Goal: Transaction & Acquisition: Purchase product/service

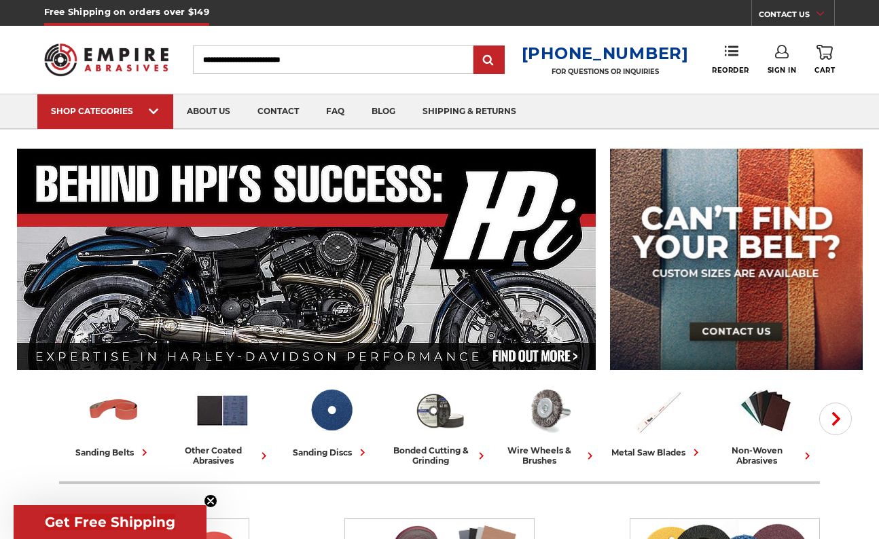
type input "**********"
click at [778, 53] on use at bounding box center [782, 52] width 14 height 14
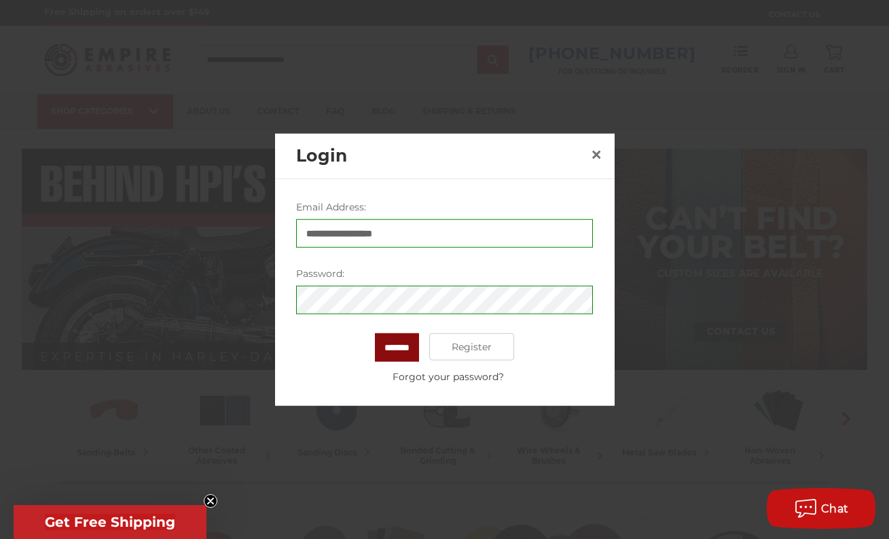
drag, startPoint x: 401, startPoint y: 342, endPoint x: 467, endPoint y: 342, distance: 65.9
click at [405, 342] on input "*******" at bounding box center [397, 347] width 44 height 29
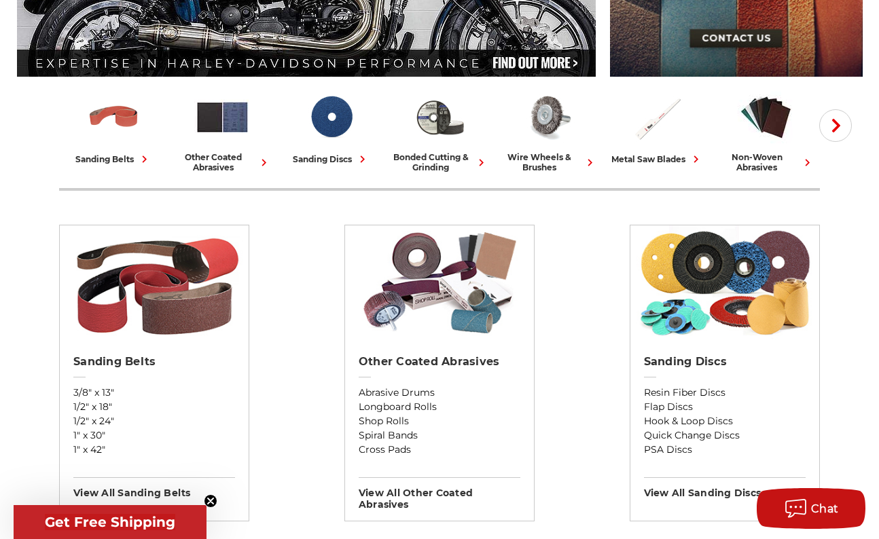
scroll to position [475, 0]
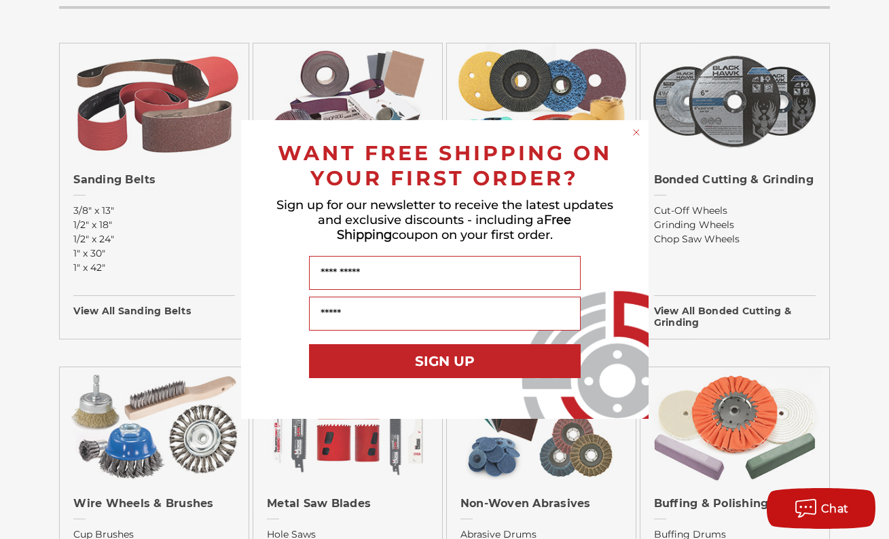
click at [633, 134] on circle "Close dialog" at bounding box center [636, 132] width 13 height 13
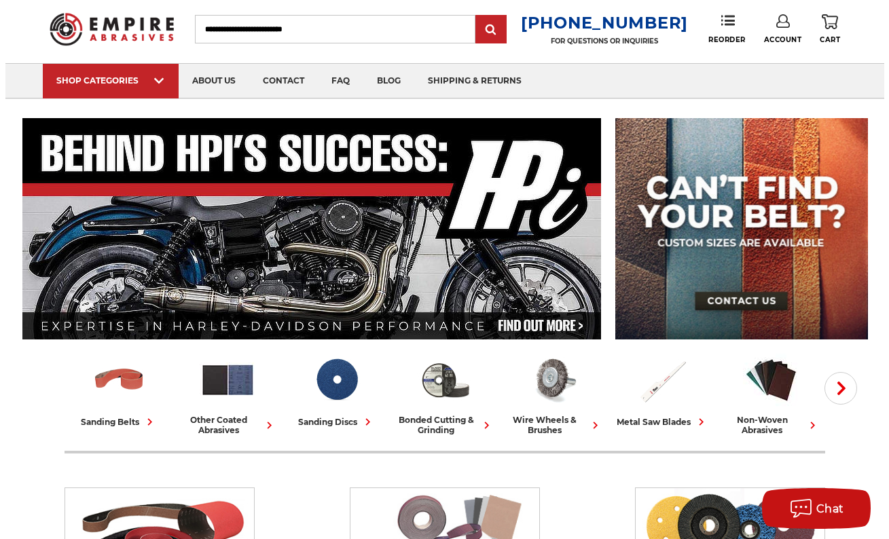
scroll to position [0, 0]
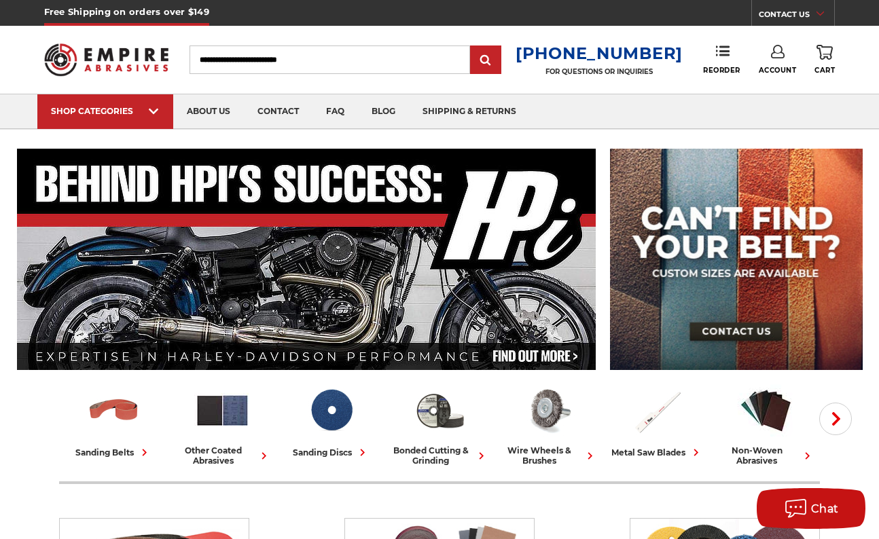
click at [344, 54] on input "Search" at bounding box center [329, 60] width 280 height 29
click at [717, 55] on icon at bounding box center [723, 51] width 14 height 14
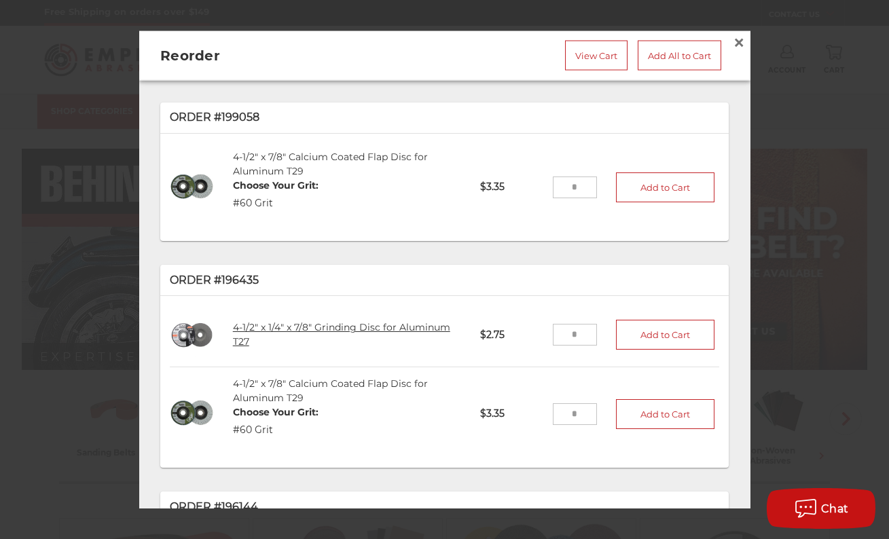
click at [327, 323] on link "4-1/2" x 1/4" x 7/8" Grinding Disc for Aluminum T27" at bounding box center [341, 334] width 217 height 26
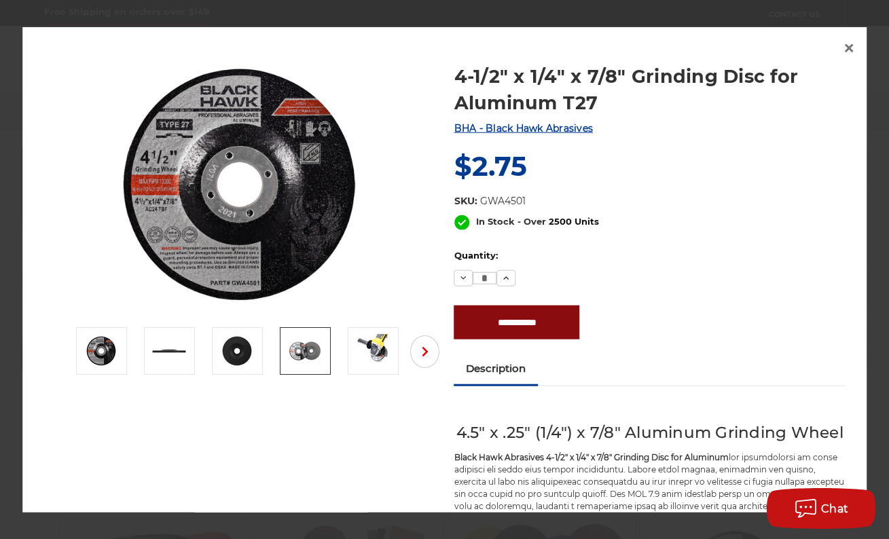
click at [498, 318] on input "**********" at bounding box center [517, 323] width 126 height 34
type input "**********"
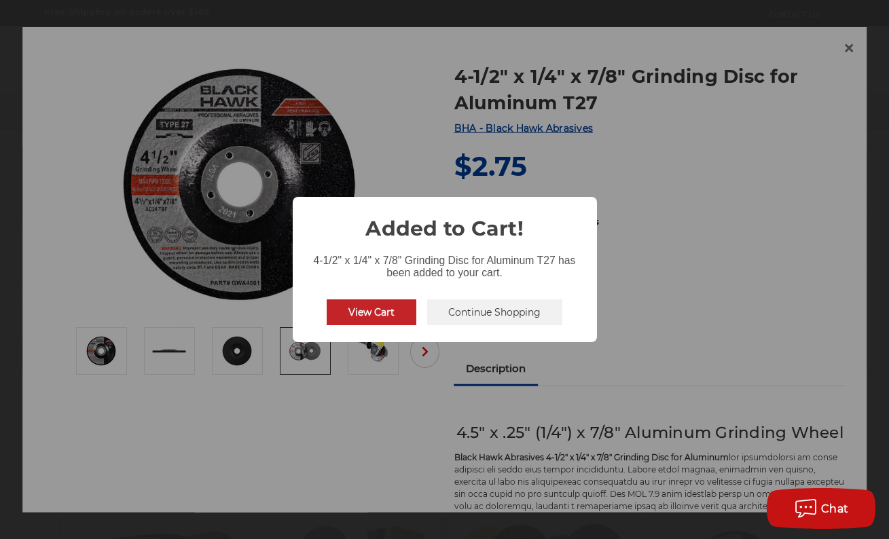
click at [369, 313] on button "View Cart" at bounding box center [372, 312] width 90 height 26
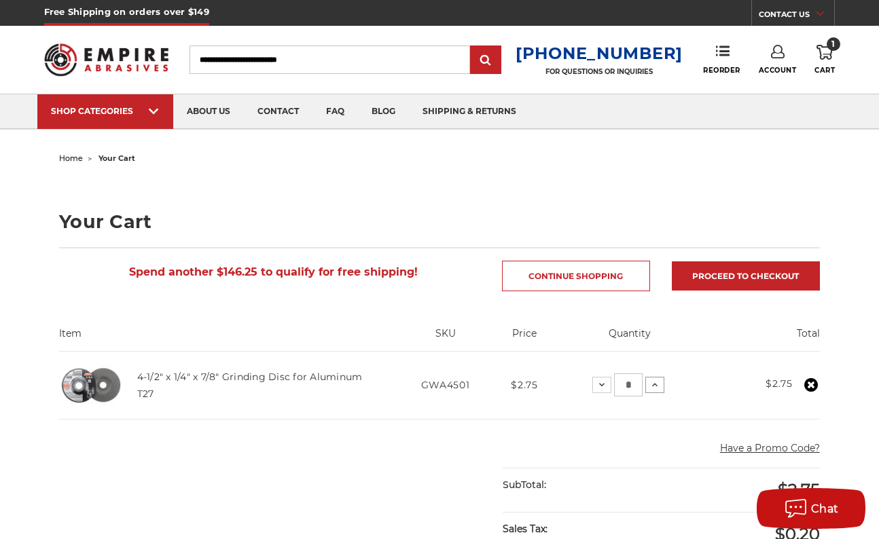
click at [653, 386] on icon at bounding box center [654, 385] width 11 height 11
click at [650, 382] on icon at bounding box center [654, 385] width 11 height 11
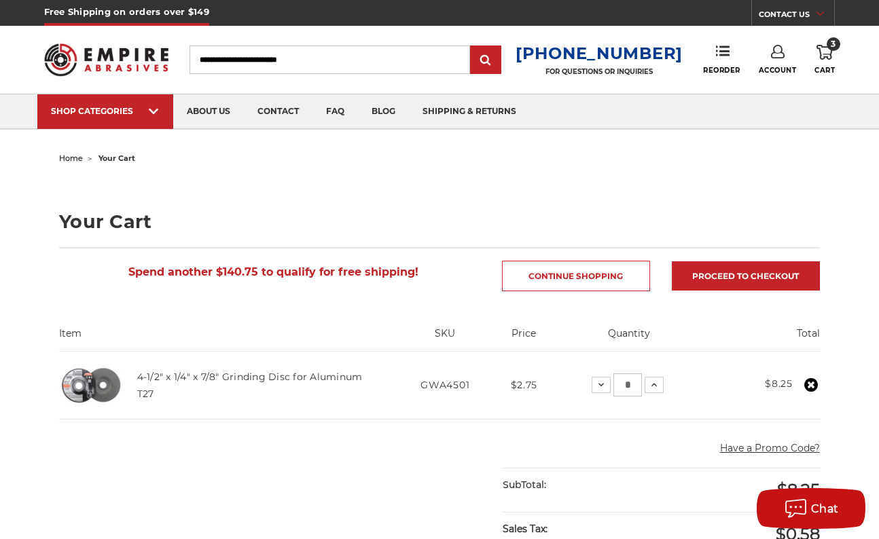
click at [634, 388] on input "*" at bounding box center [627, 385] width 29 height 23
drag, startPoint x: 634, startPoint y: 387, endPoint x: 617, endPoint y: 383, distance: 16.8
click at [617, 383] on input "*" at bounding box center [627, 385] width 29 height 23
type input "*"
click at [626, 440] on div "Have a Promo Code? Cancel" at bounding box center [661, 451] width 316 height 34
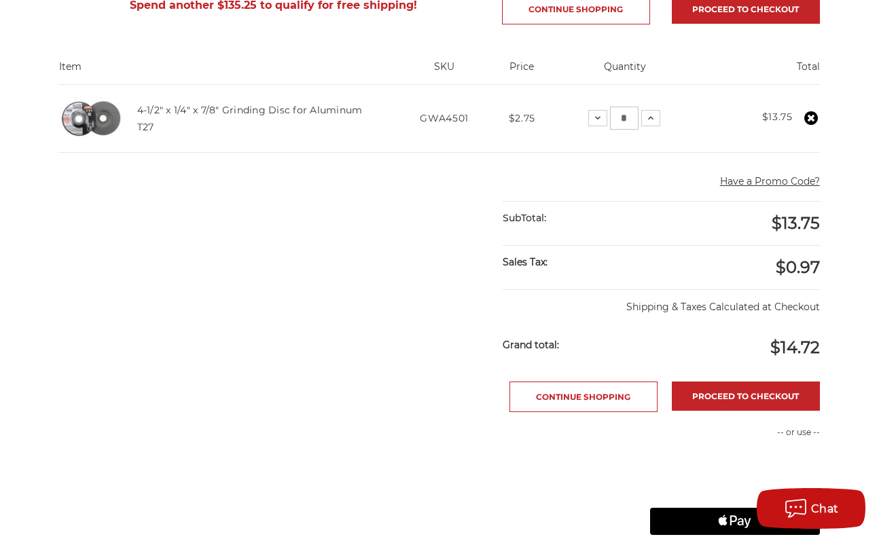
scroll to position [317, 0]
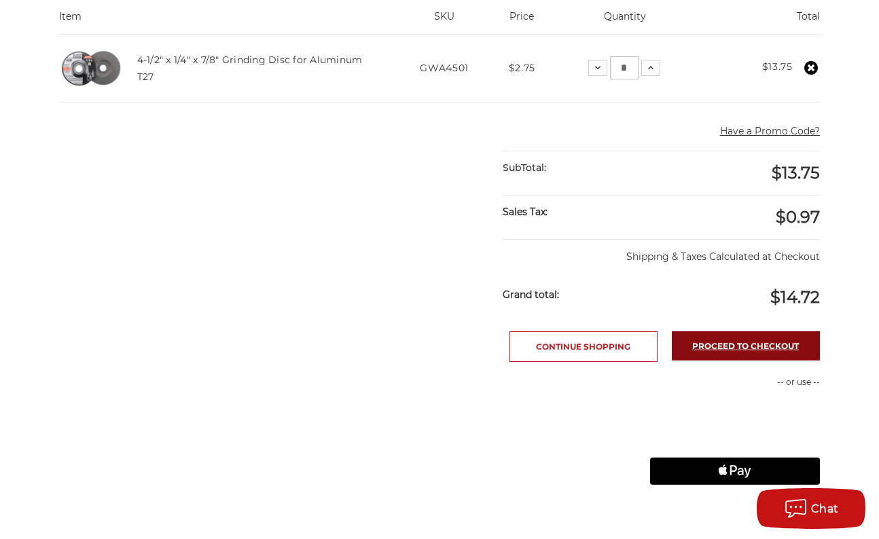
drag, startPoint x: 781, startPoint y: 341, endPoint x: 759, endPoint y: 344, distance: 22.6
click at [780, 341] on link "Proceed to checkout" at bounding box center [746, 345] width 148 height 29
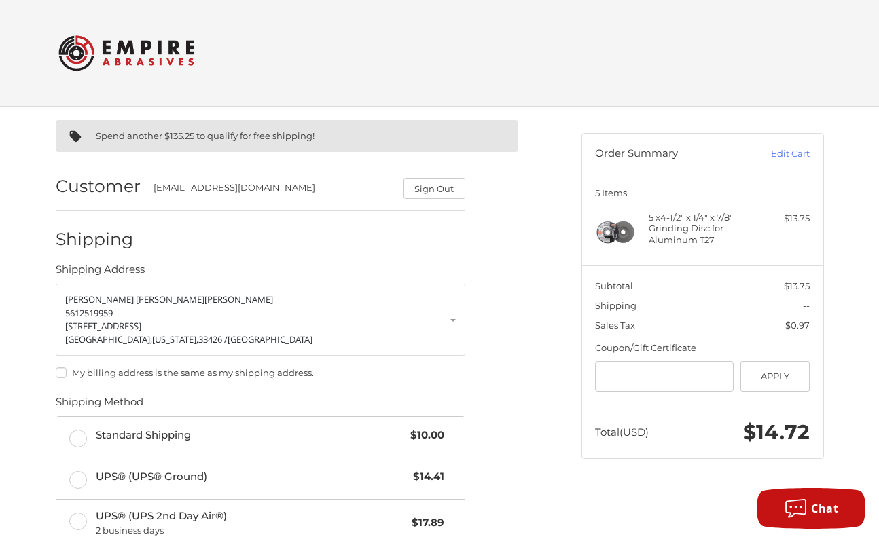
click at [60, 374] on label "My billing address is the same as my shipping address." at bounding box center [261, 372] width 410 height 11
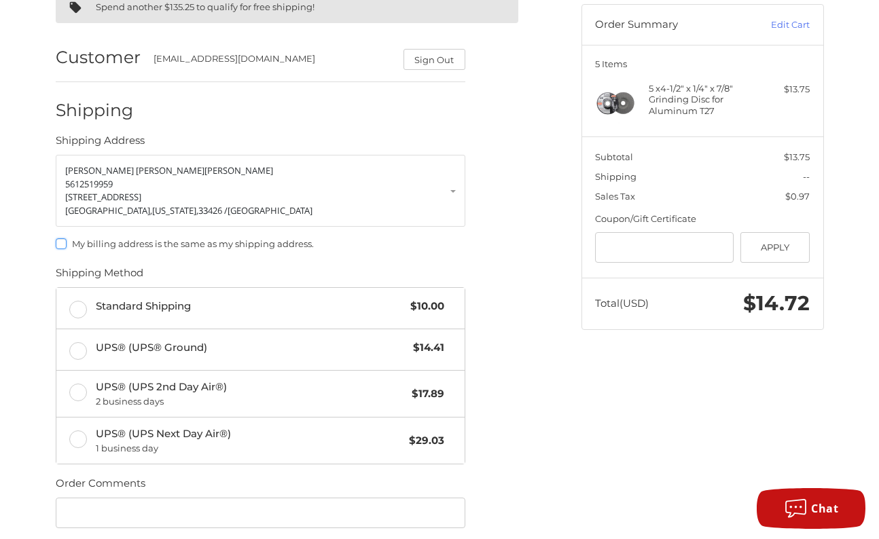
scroll to position [158, 0]
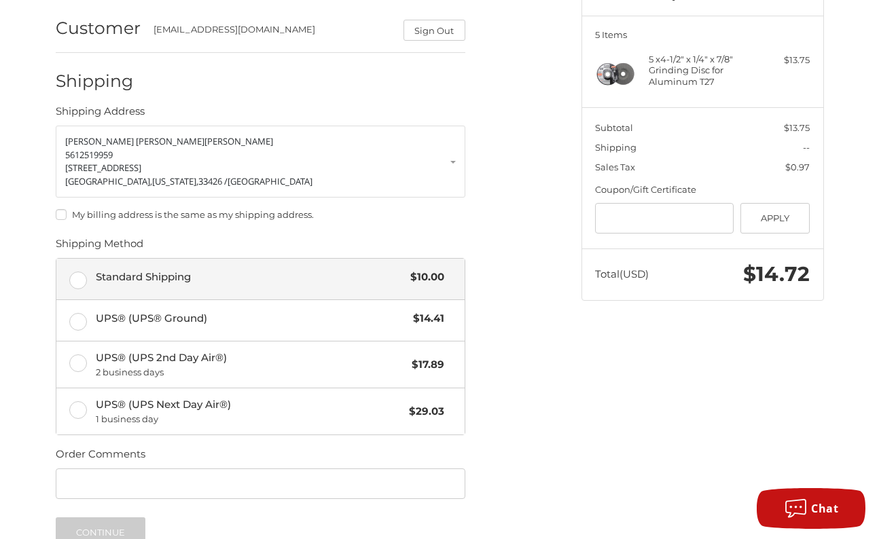
click at [71, 278] on label "Standard Shipping $10.00" at bounding box center [260, 279] width 408 height 41
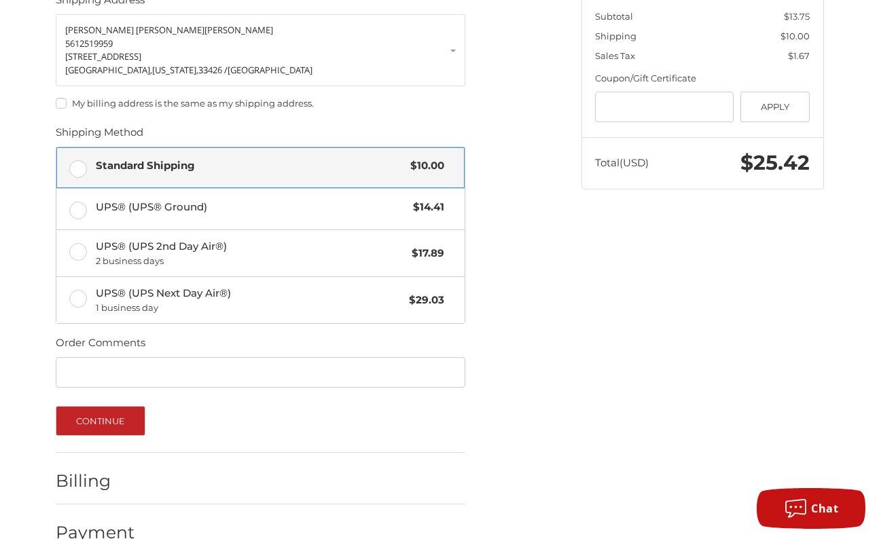
scroll to position [299, 0]
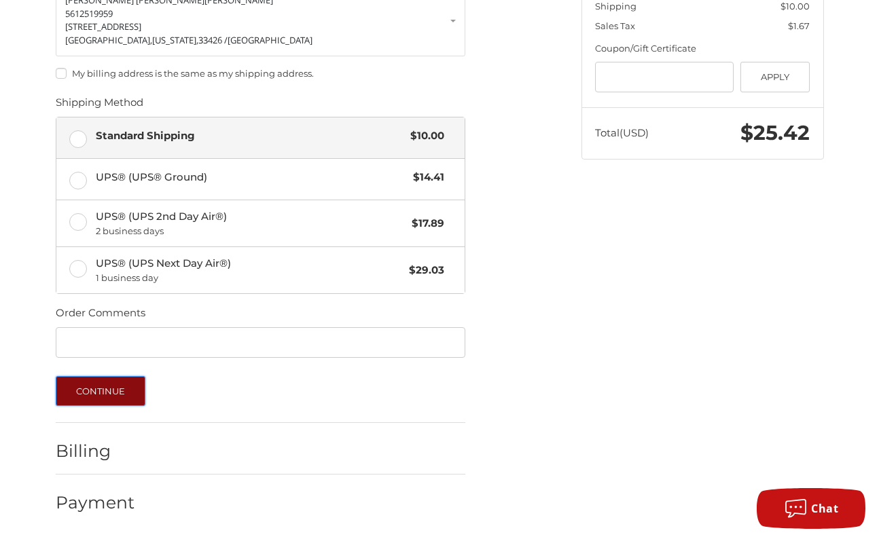
click at [117, 388] on button "Continue" at bounding box center [101, 391] width 90 height 30
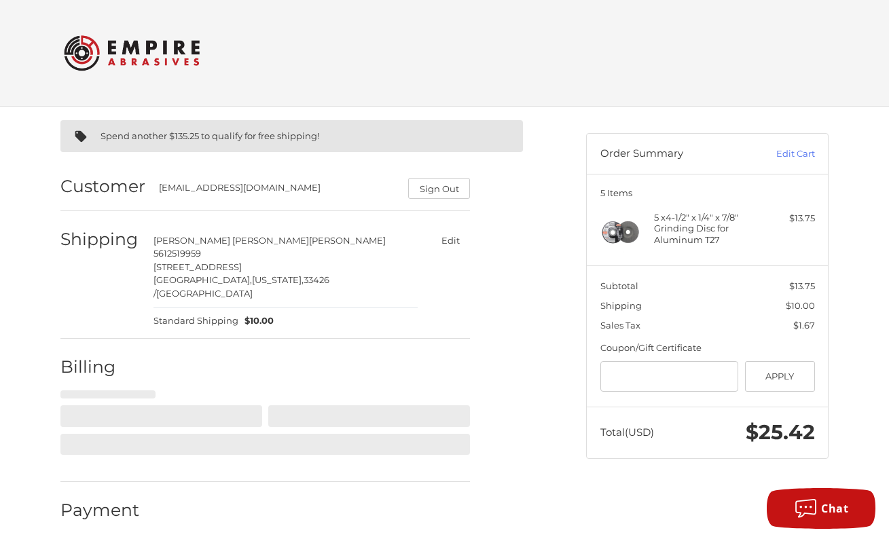
select select "**"
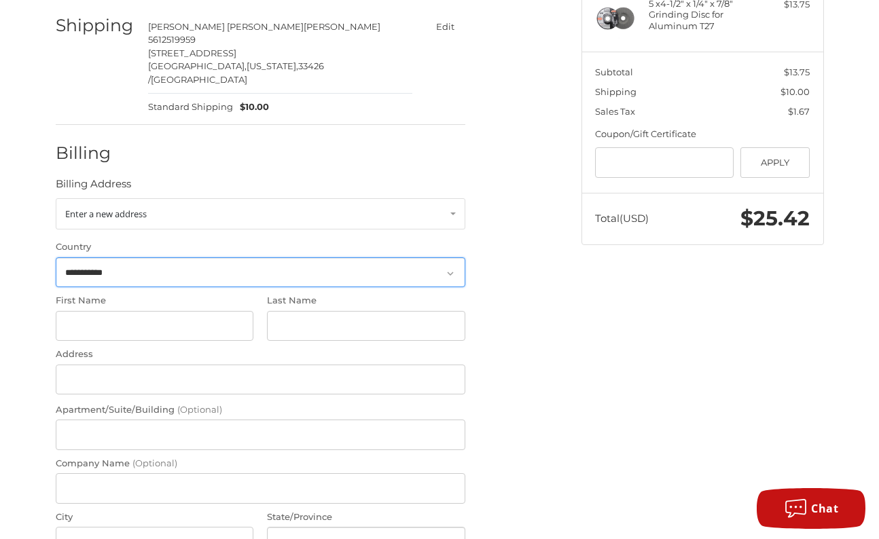
scroll to position [218, 0]
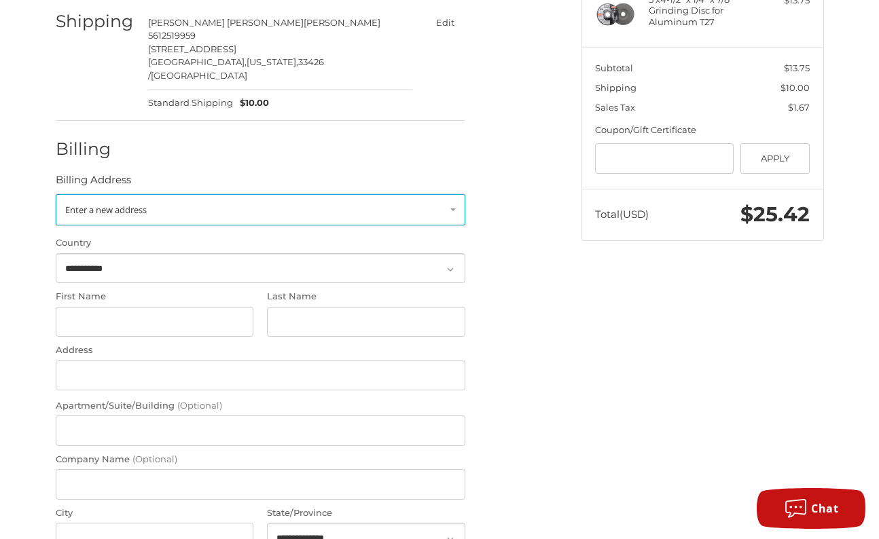
click at [200, 194] on link "Enter a new address" at bounding box center [261, 209] width 410 height 31
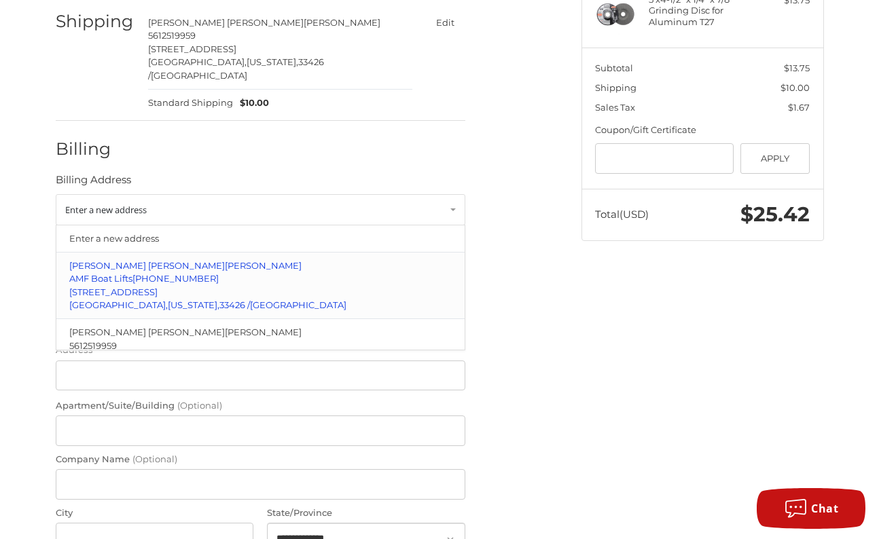
click at [158, 287] on span "2900 High Ridge Road, Suite 5" at bounding box center [113, 292] width 88 height 11
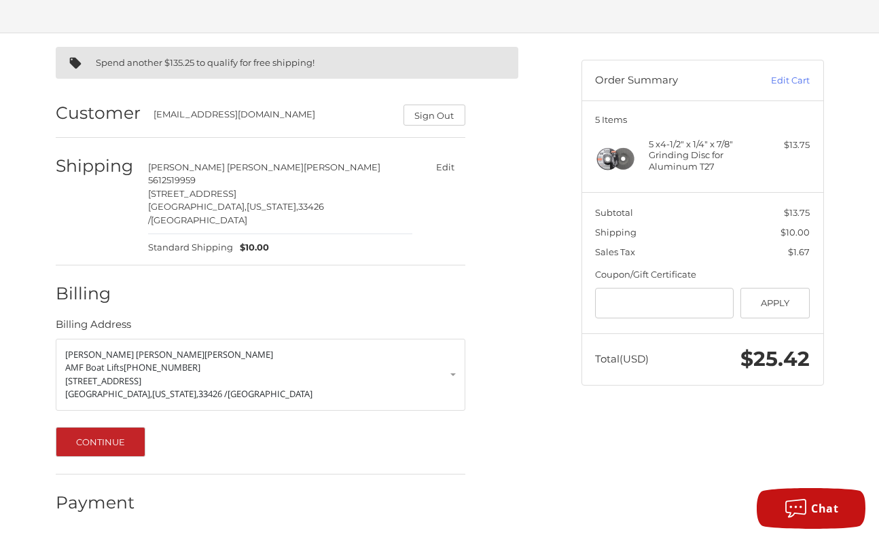
scroll to position [60, 0]
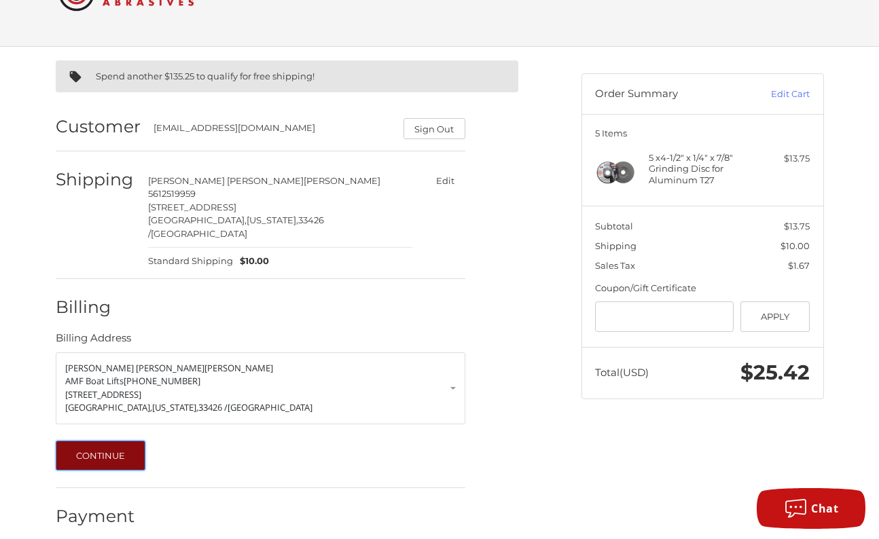
click at [90, 441] on button "Continue" at bounding box center [101, 456] width 90 height 30
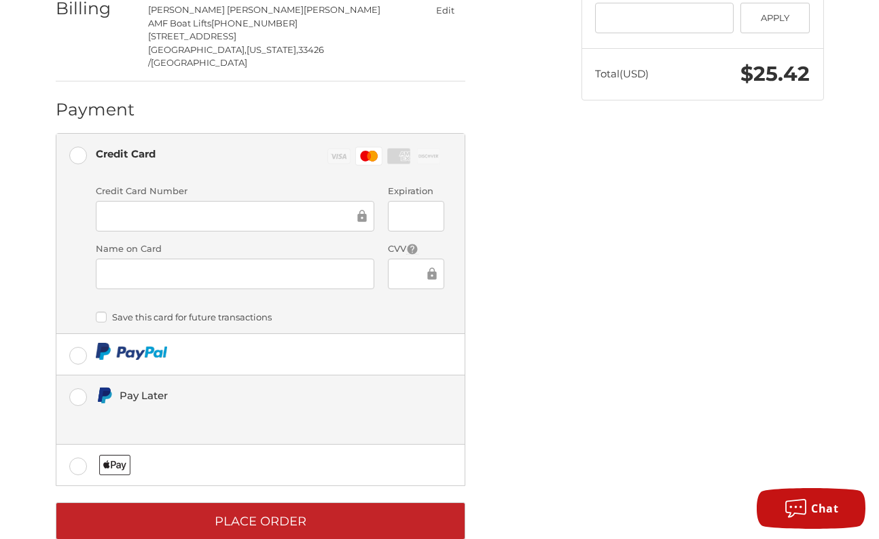
scroll to position [363, 0]
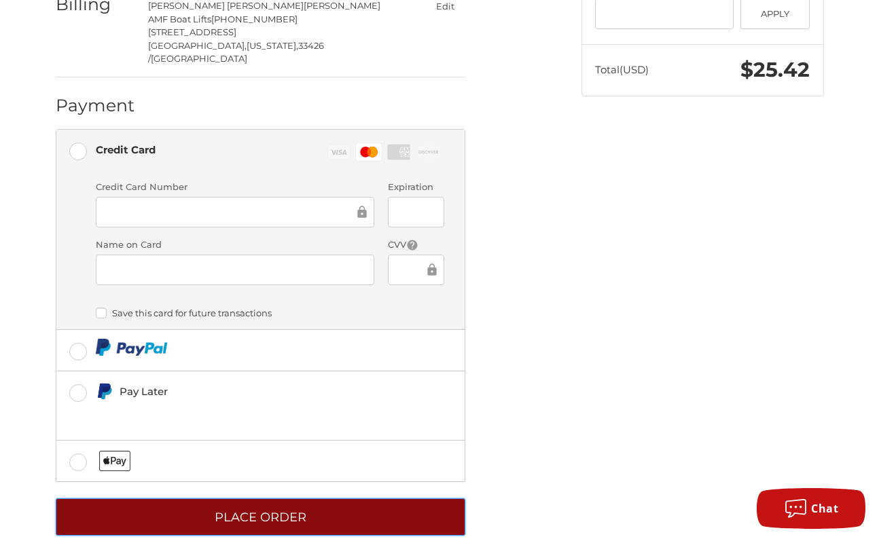
click at [311, 498] on button "Place Order" at bounding box center [261, 516] width 410 height 37
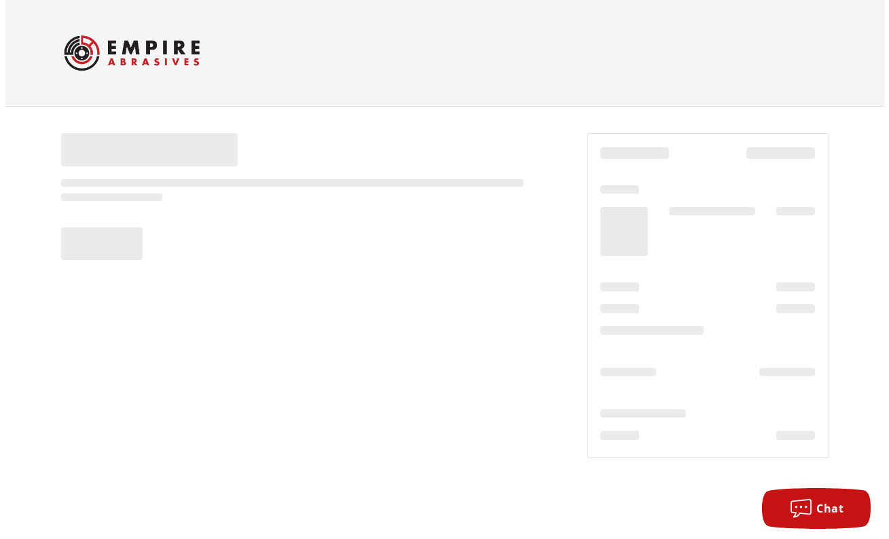
scroll to position [0, 0]
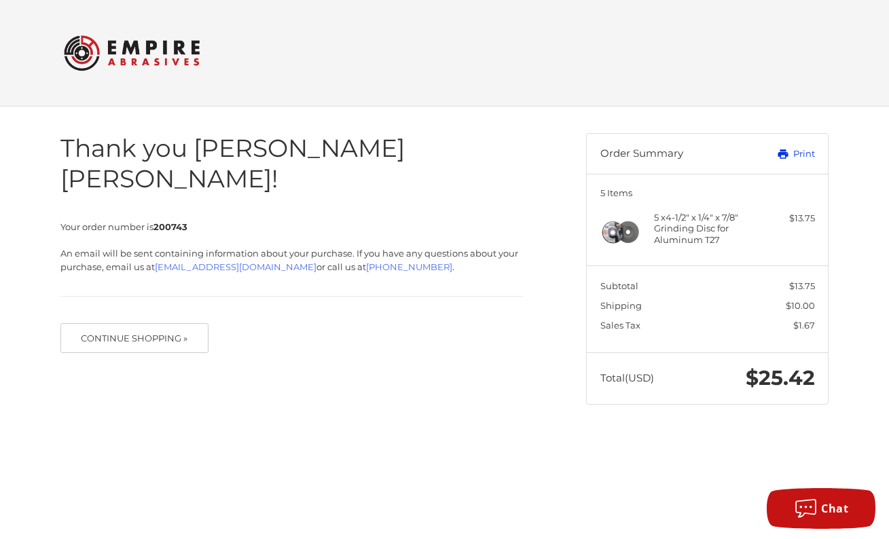
click at [797, 155] on link "Print" at bounding box center [780, 154] width 67 height 14
